Goal: Task Accomplishment & Management: Use online tool/utility

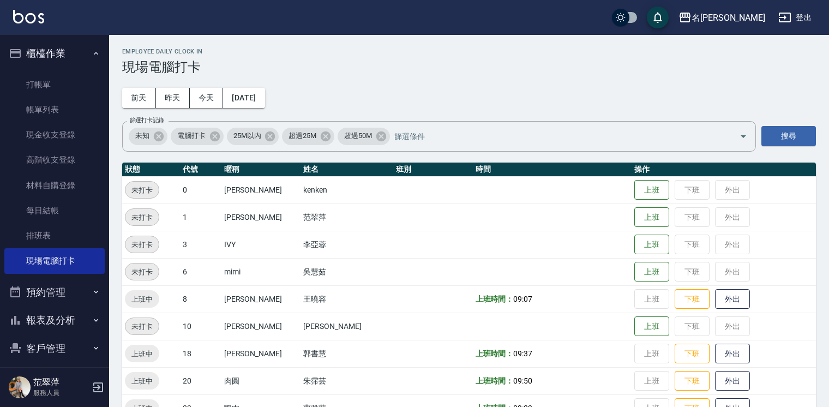
scroll to position [131, 0]
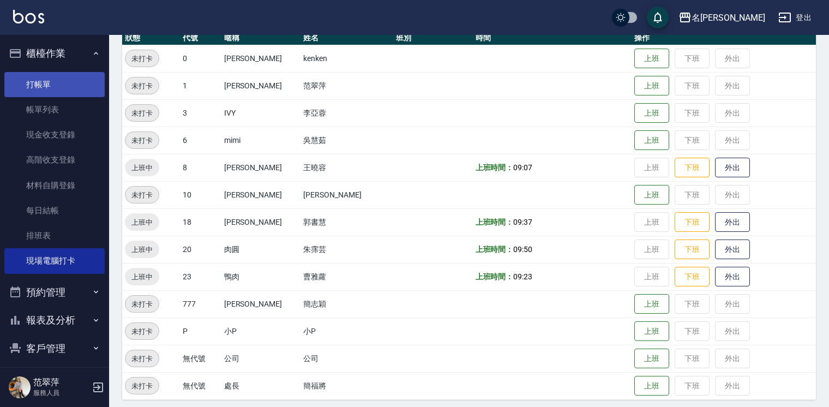
click at [50, 77] on link "打帳單" at bounding box center [54, 84] width 100 height 25
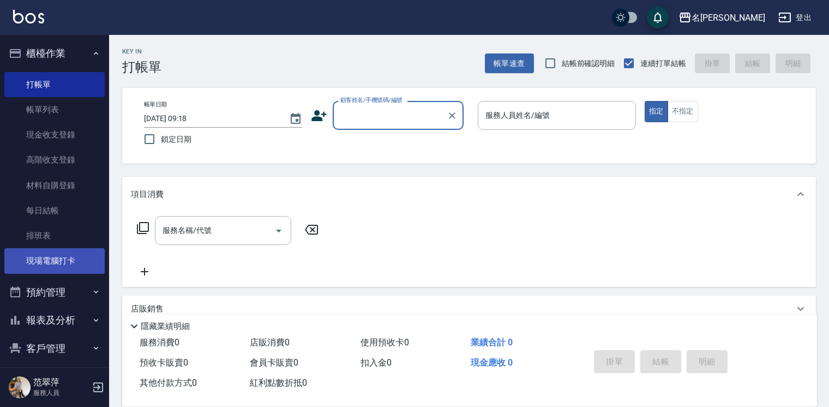
click at [55, 262] on link "現場電腦打卡" at bounding box center [54, 260] width 100 height 25
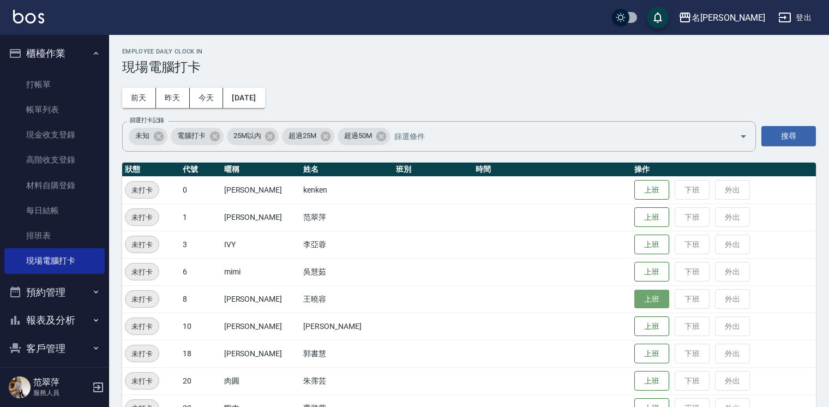
click at [635, 297] on button "上班" at bounding box center [652, 299] width 35 height 19
click at [635, 353] on button "上班" at bounding box center [652, 353] width 35 height 19
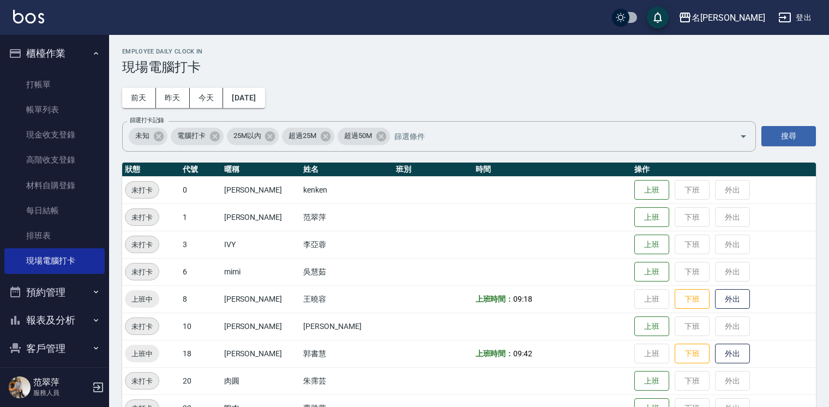
scroll to position [68, 0]
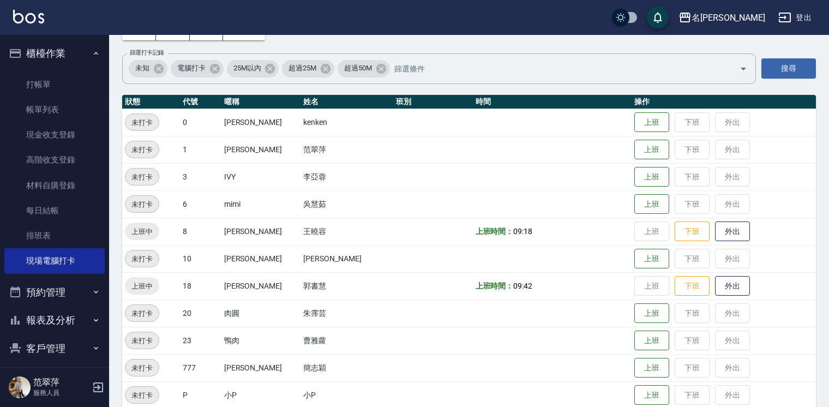
click at [617, 312] on td at bounding box center [552, 313] width 159 height 27
click at [635, 312] on button "上班" at bounding box center [652, 313] width 35 height 19
